Goal: Check status: Check status

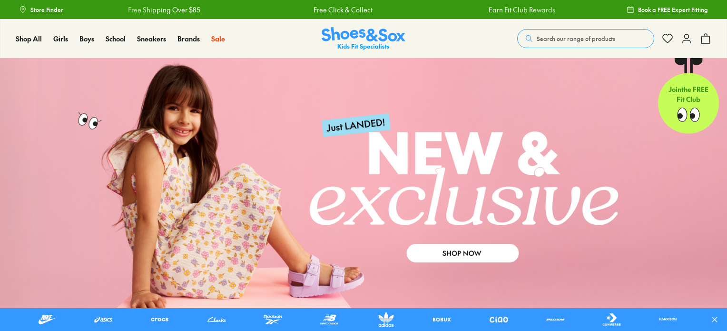
click at [685, 40] on use at bounding box center [686, 38] width 8 height 9
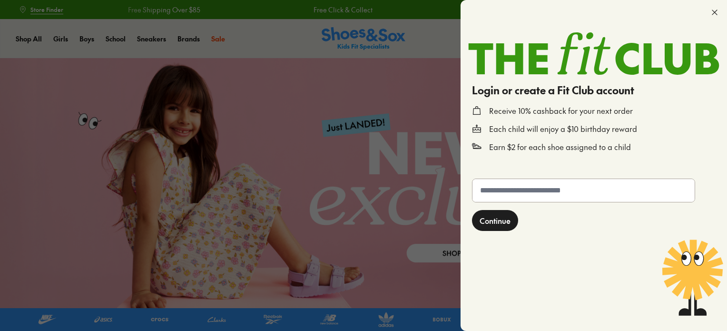
click at [715, 11] on use at bounding box center [714, 12] width 5 height 5
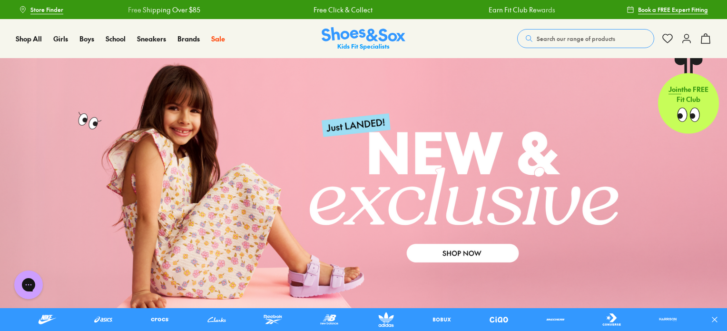
click at [577, 34] on span "Search our range of products" at bounding box center [575, 38] width 78 height 9
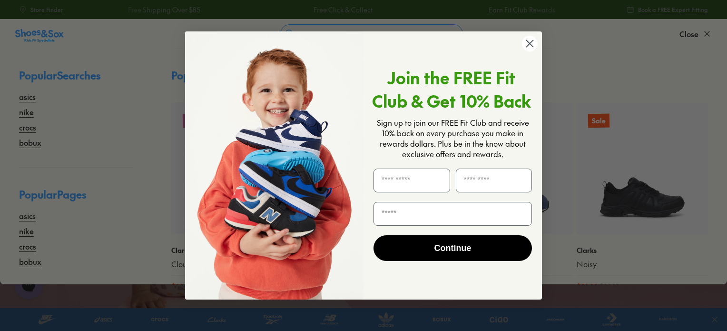
click at [577, 34] on div "Close dialog Join the FREE Fit Club & Get 10% Back Sign up to join our FREE Fit…" at bounding box center [363, 165] width 727 height 331
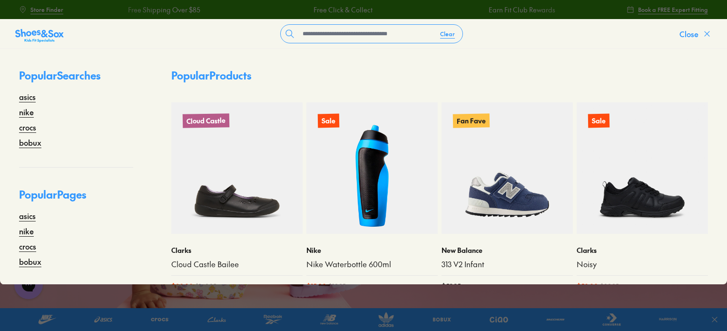
click at [687, 29] on span "Close" at bounding box center [688, 33] width 19 height 11
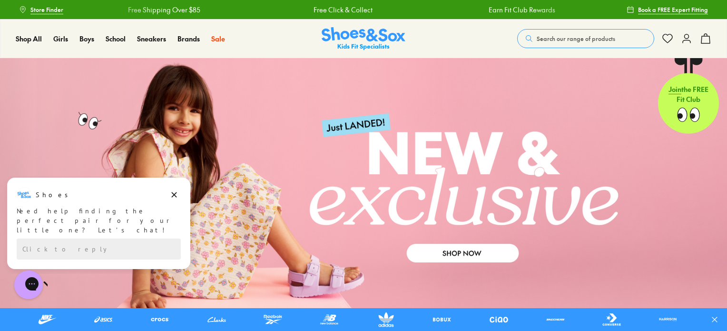
click at [472, 28] on div "Shop All Shop All Shop All New Arrivals Up to 40% Off Sale Online Only Best Sel…" at bounding box center [363, 38] width 727 height 39
click at [686, 37] on icon at bounding box center [686, 38] width 11 height 11
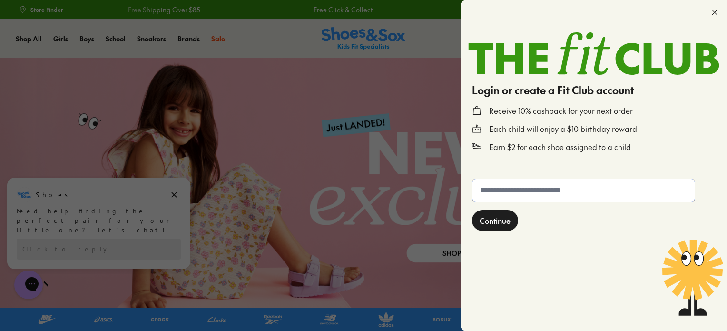
click at [560, 193] on input "text" at bounding box center [583, 190] width 222 height 23
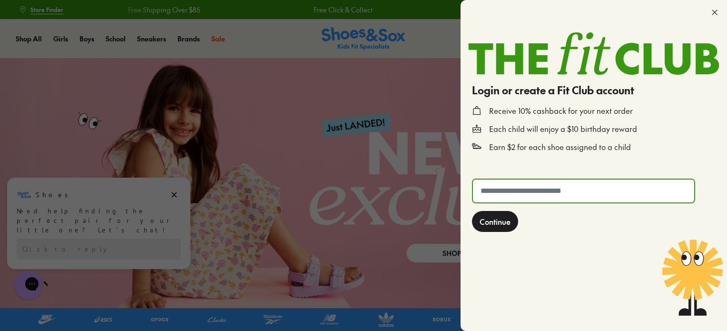
type input "**********"
click at [497, 216] on span "Continue" at bounding box center [494, 220] width 31 height 11
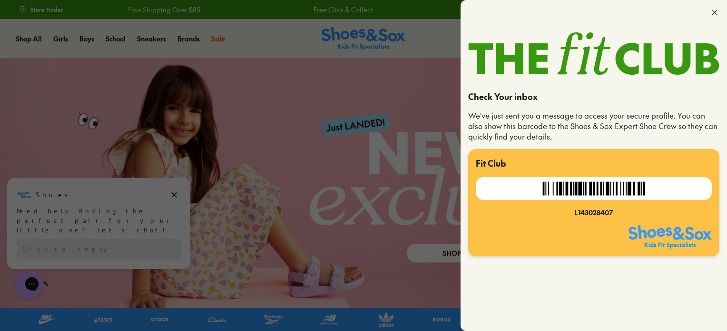
click at [338, 146] on div at bounding box center [363, 165] width 727 height 331
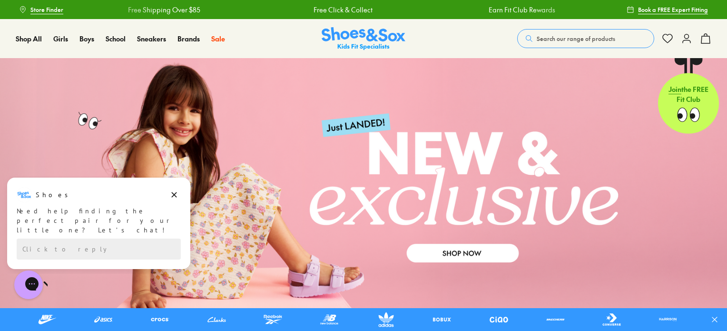
click at [551, 41] on span "Search our range of products" at bounding box center [575, 38] width 78 height 9
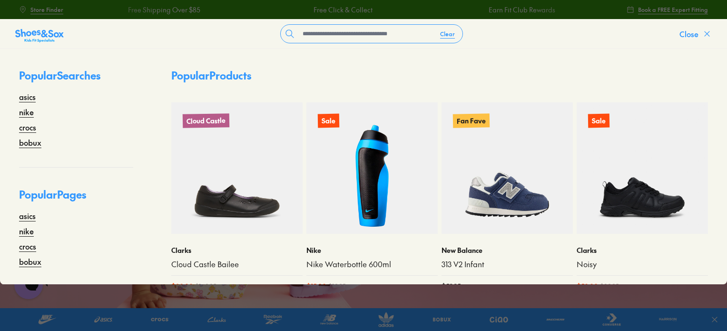
click at [687, 33] on span "Close" at bounding box center [688, 33] width 19 height 11
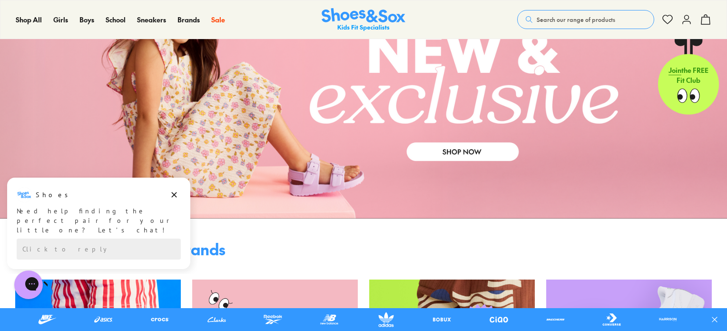
scroll to position [48, 0]
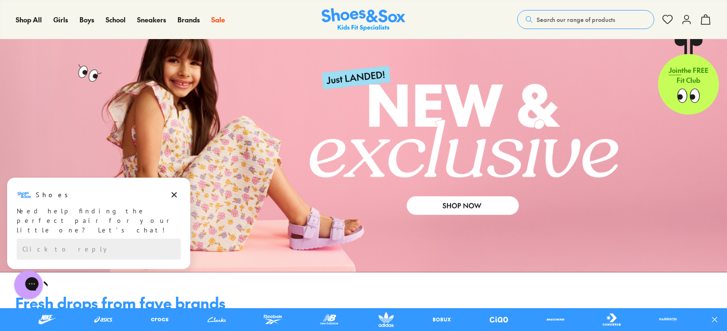
click at [685, 19] on use at bounding box center [686, 19] width 8 height 9
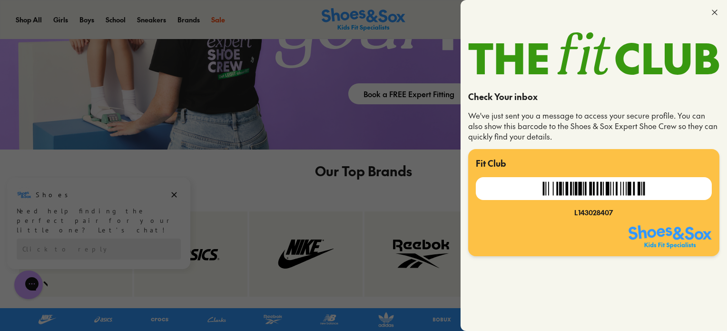
scroll to position [1617, 0]
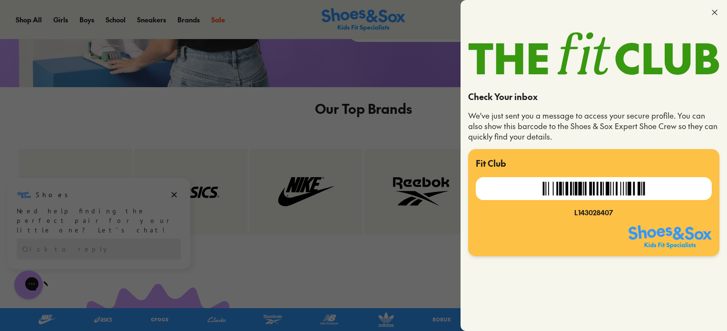
click at [715, 13] on use at bounding box center [714, 12] width 5 height 5
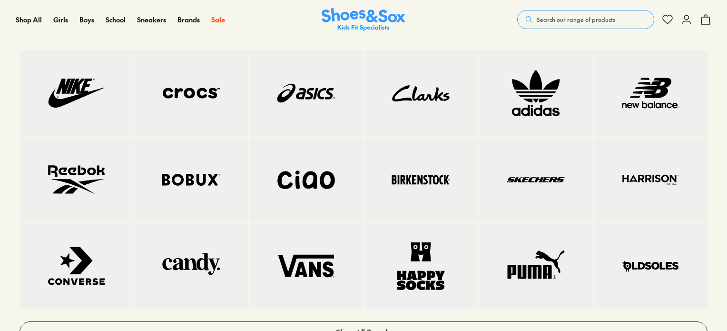
scroll to position [809, 0]
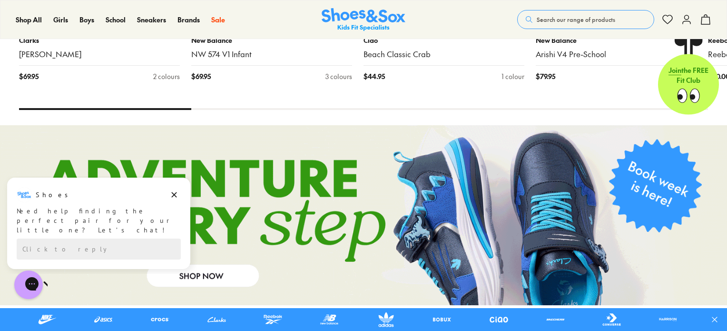
click at [341, 15] on img at bounding box center [364, 19] width 84 height 23
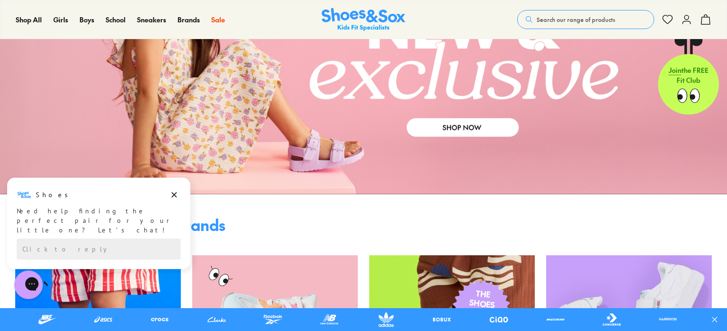
scroll to position [143, 0]
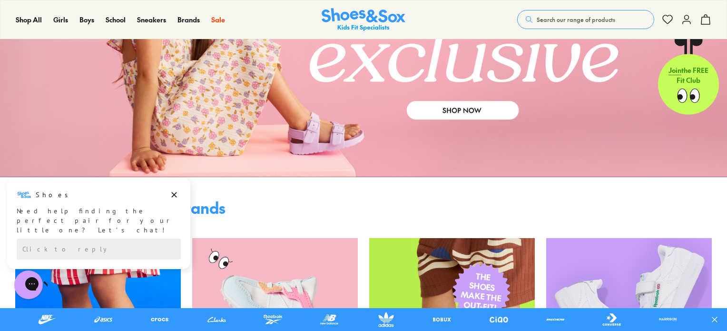
click at [363, 22] on img at bounding box center [364, 19] width 84 height 23
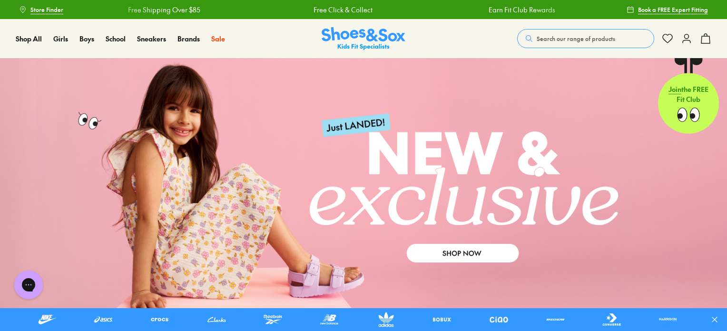
click at [579, 40] on span "Search our range of products" at bounding box center [575, 38] width 78 height 9
click at [687, 38] on icon at bounding box center [686, 38] width 11 height 11
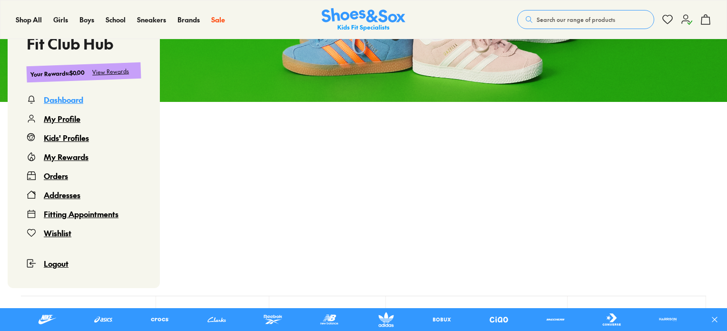
scroll to position [143, 0]
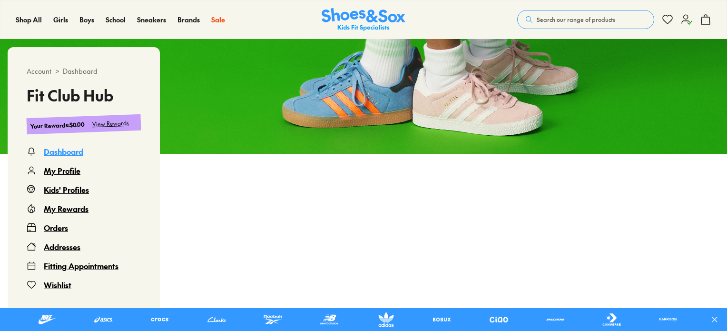
scroll to position [143, 0]
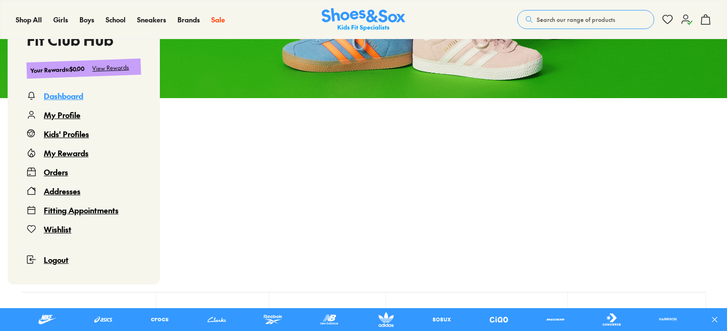
click at [60, 173] on div "Orders" at bounding box center [56, 171] width 24 height 11
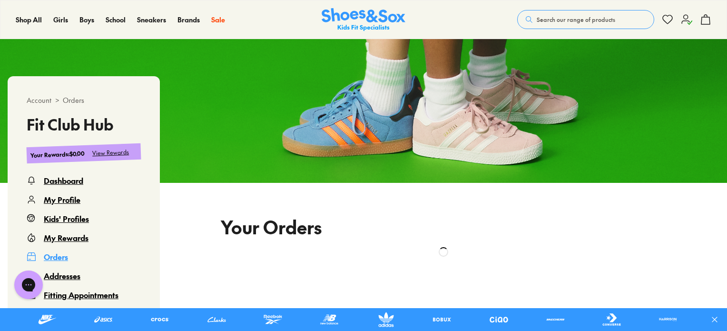
scroll to position [248, 0]
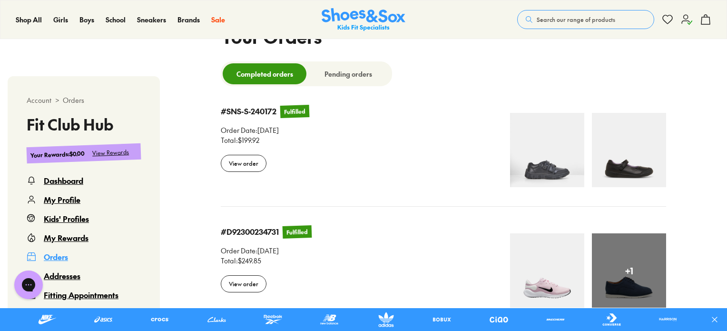
select select
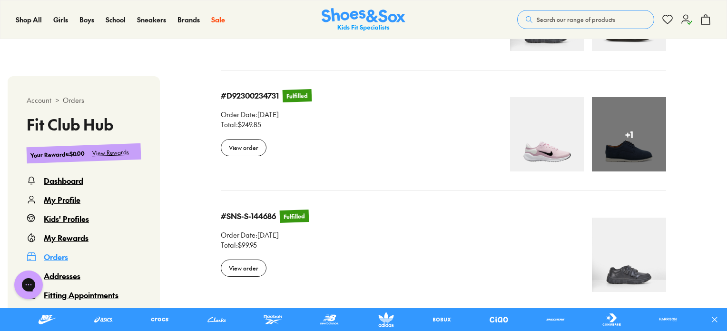
scroll to position [391, 0]
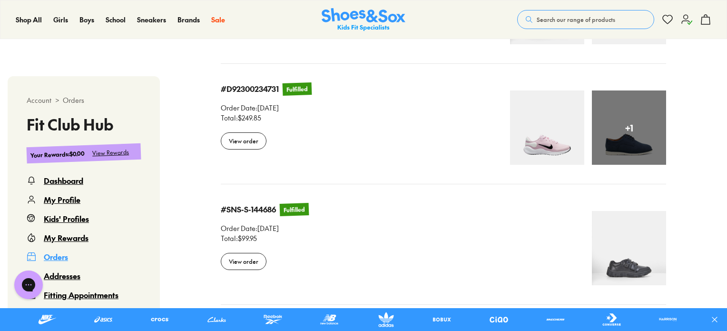
click at [551, 146] on img at bounding box center [547, 127] width 74 height 74
click at [239, 143] on div "View order" at bounding box center [244, 140] width 46 height 17
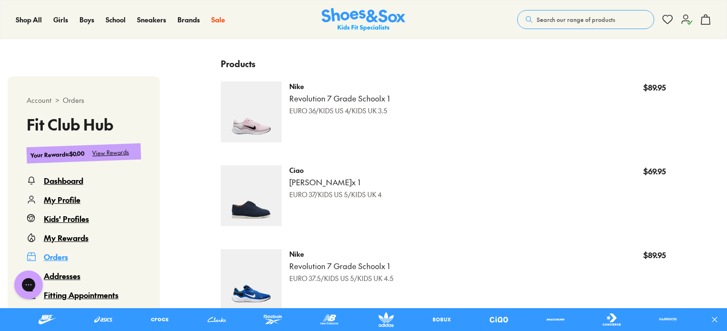
scroll to position [391, 0]
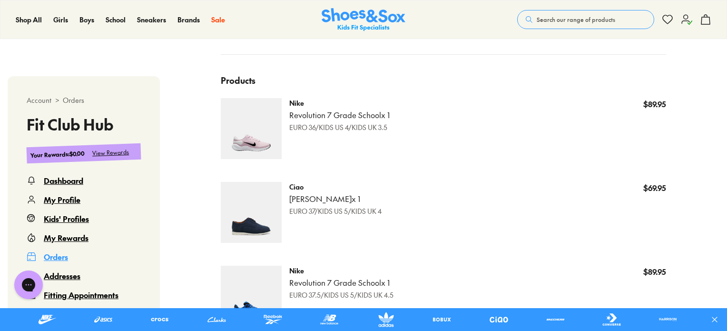
click at [262, 131] on img at bounding box center [251, 128] width 61 height 61
click at [183, 123] on div "Back Order details # D92300234731 Fulfilled Order details Order Date: [DATE] To…" at bounding box center [443, 172] width 567 height 615
click at [249, 121] on img at bounding box center [251, 128] width 61 height 61
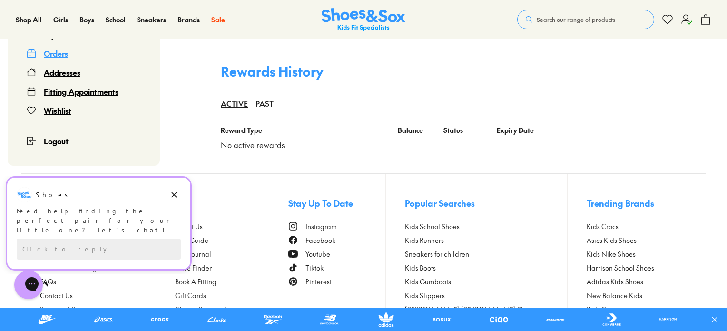
scroll to position [676, 0]
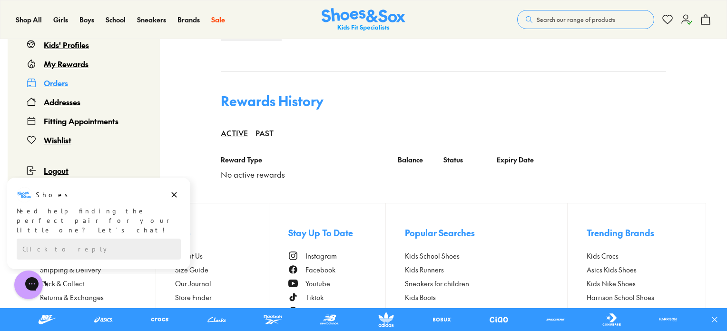
click at [58, 83] on div "Orders" at bounding box center [56, 82] width 24 height 11
click at [172, 192] on icon "Dismiss campaign" at bounding box center [174, 194] width 5 height 5
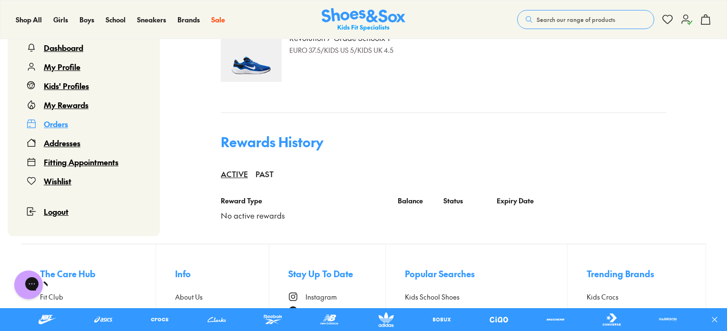
scroll to position [635, 0]
click at [58, 121] on div "Orders" at bounding box center [56, 123] width 24 height 11
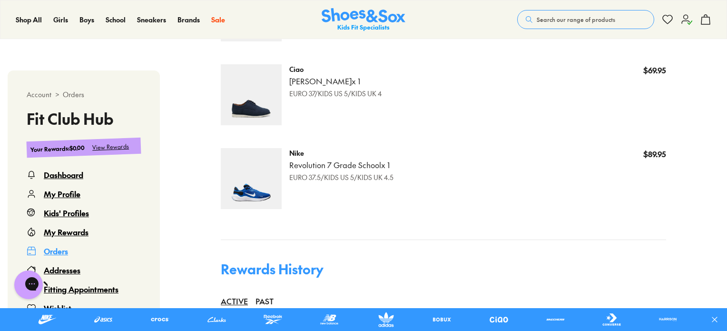
scroll to position [587, 0]
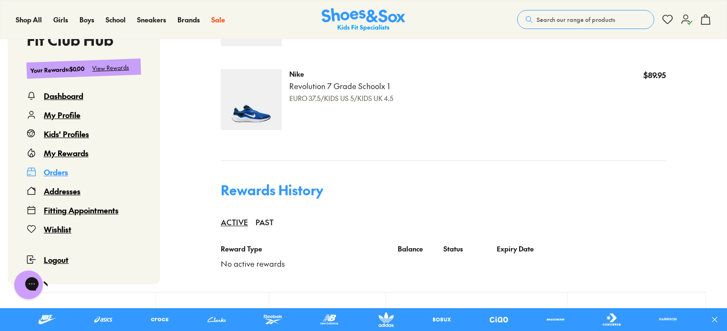
click at [50, 174] on div "Orders" at bounding box center [56, 171] width 24 height 11
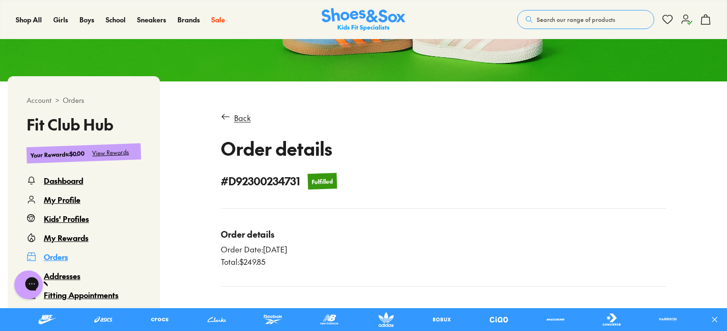
scroll to position [0, 0]
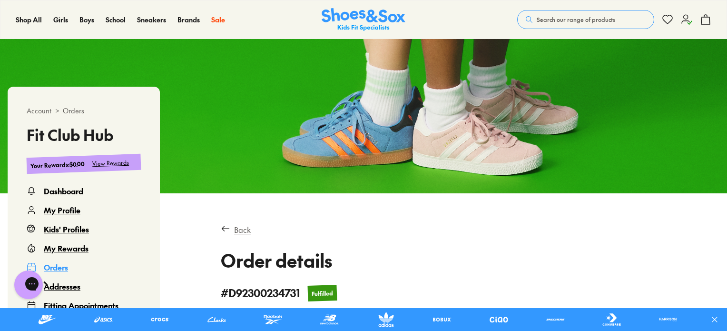
click at [240, 230] on div "Back" at bounding box center [242, 229] width 17 height 11
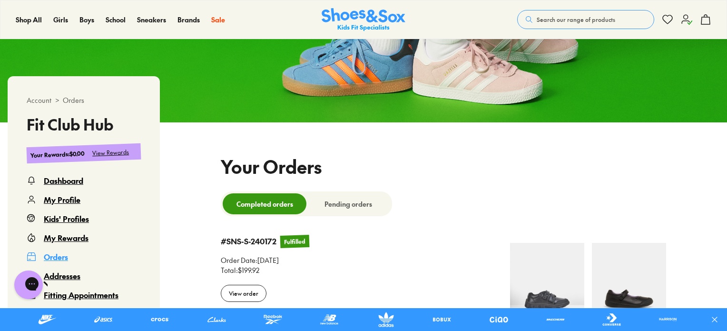
scroll to position [201, 0]
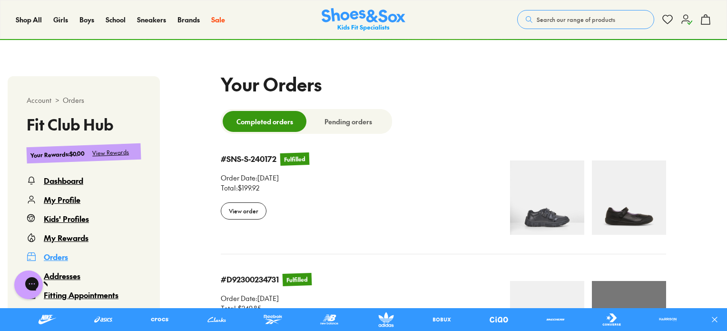
select select
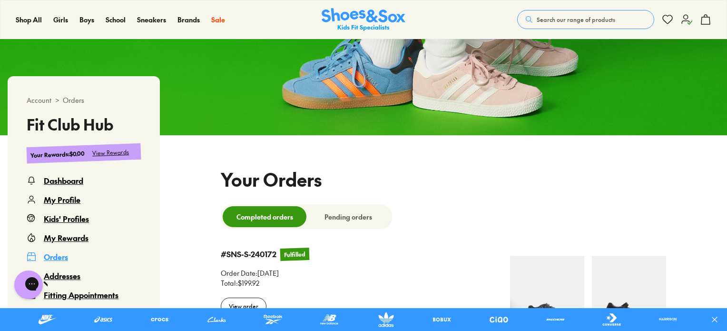
scroll to position [248, 0]
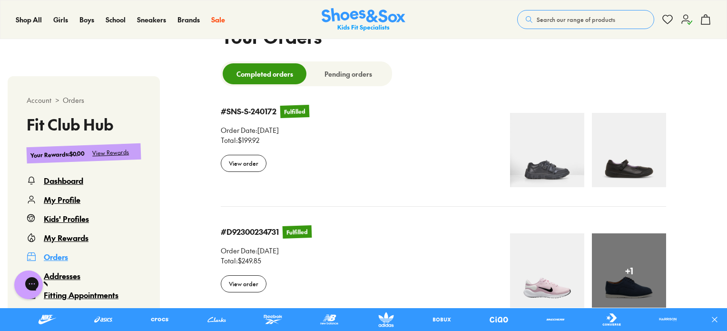
click at [246, 292] on div "View order" at bounding box center [266, 283] width 91 height 21
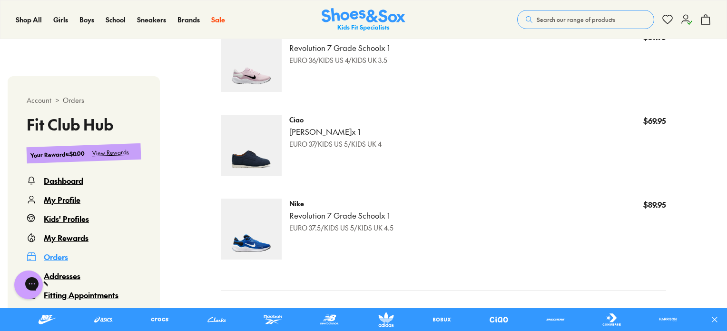
scroll to position [343, 0]
